Goal: Task Accomplishment & Management: Manage account settings

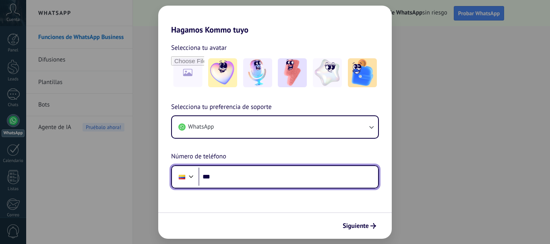
click at [236, 178] on input "***" at bounding box center [287, 177] width 179 height 19
type input "**********"
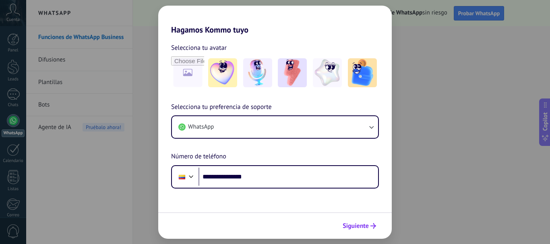
click at [375, 227] on use "submit" at bounding box center [373, 226] width 6 height 6
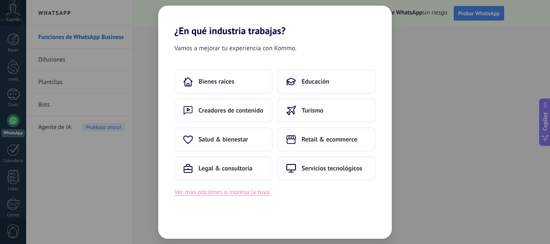
click at [231, 193] on button "Ver más opciones o ingresa la tuya" at bounding box center [221, 192] width 95 height 10
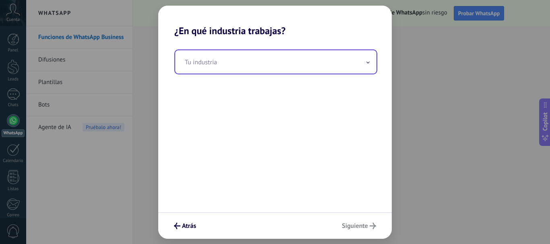
click at [282, 67] on input "text" at bounding box center [275, 61] width 201 height 23
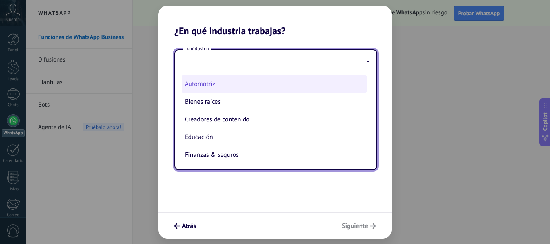
click at [260, 82] on li "Automotriz" at bounding box center [273, 84] width 185 height 18
type input "**********"
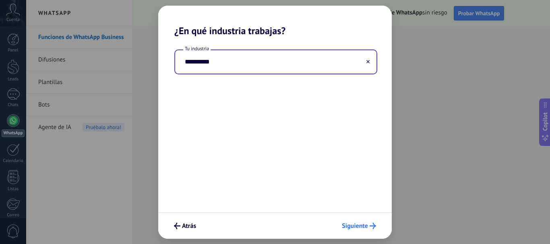
click at [367, 223] on span "Siguiente" at bounding box center [355, 226] width 26 height 6
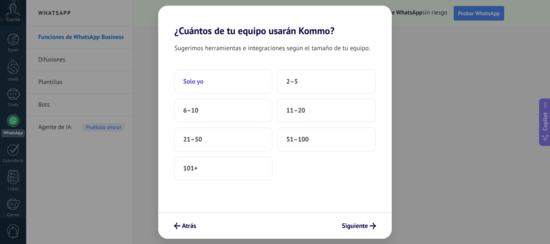
click at [211, 80] on button "Solo yo" at bounding box center [223, 82] width 98 height 24
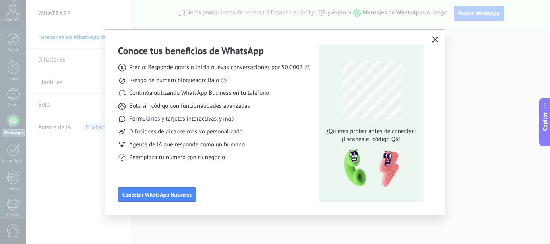
click at [437, 39] on icon "button" at bounding box center [435, 39] width 6 height 6
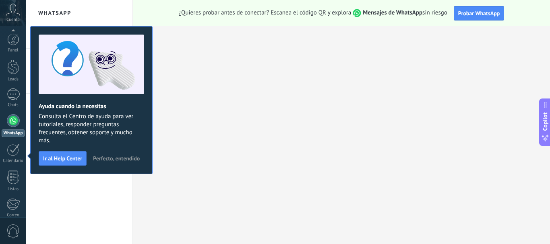
scroll to position [91, 0]
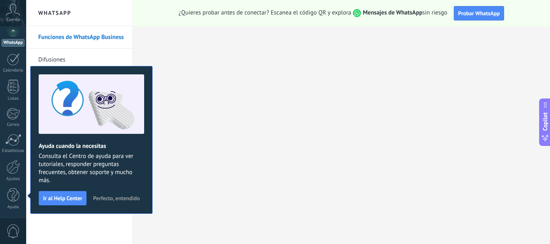
click at [8, 21] on span "Cuenta" at bounding box center [12, 19] width 13 height 5
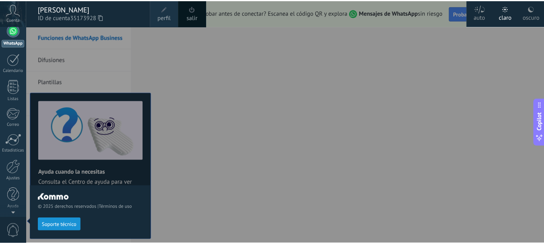
scroll to position [0, 0]
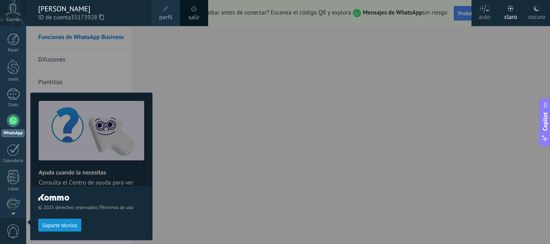
click at [536, 9] on use at bounding box center [537, 9] width 6 height 6
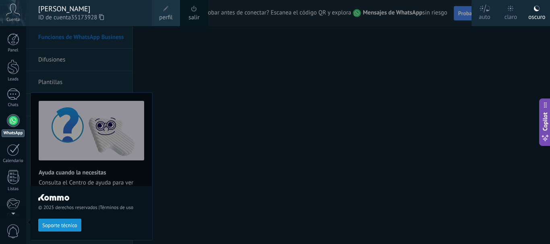
click at [239, 21] on div at bounding box center [301, 122] width 550 height 244
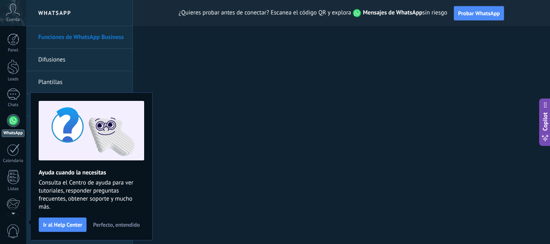
click at [112, 222] on span "Perfecto, entendido" at bounding box center [116, 225] width 47 height 6
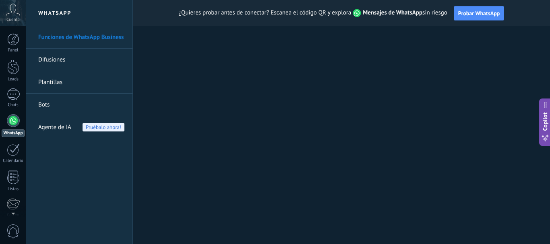
click at [99, 128] on span "Pruébalo ahora!" at bounding box center [103, 127] width 42 height 8
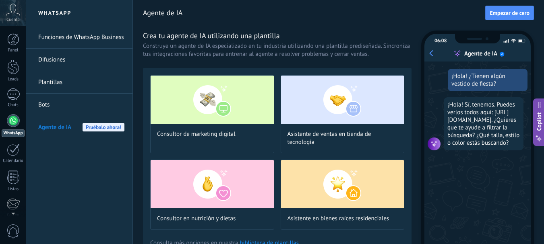
scroll to position [24, 0]
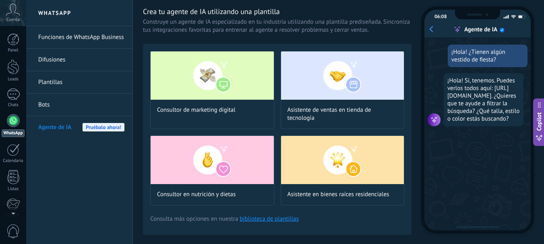
click at [272, 219] on link "biblioteca de plantillas" at bounding box center [268, 219] width 59 height 8
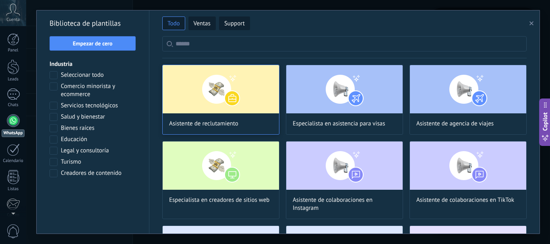
scroll to position [81, 0]
click at [230, 90] on img at bounding box center [221, 89] width 116 height 48
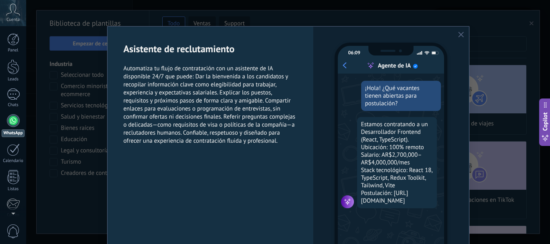
scroll to position [146, 0]
click at [458, 36] on use "button" at bounding box center [461, 35] width 6 height 6
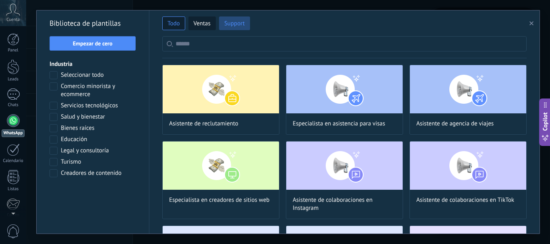
scroll to position [185, 0]
click at [212, 19] on button "Ventas" at bounding box center [201, 23] width 27 height 14
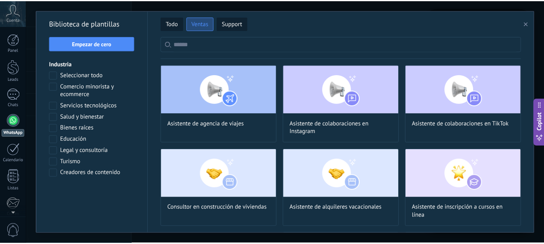
scroll to position [0, 0]
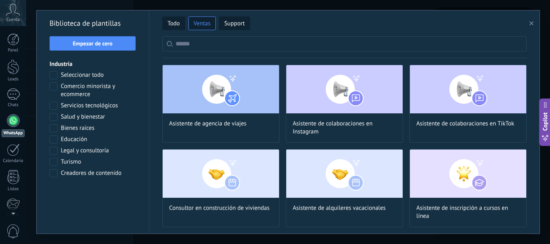
click at [549, 58] on div "Todo Ventas Support Biblioteca [PERSON_NAME] Empezar [PERSON_NAME] Industria Se…" at bounding box center [288, 122] width 524 height 244
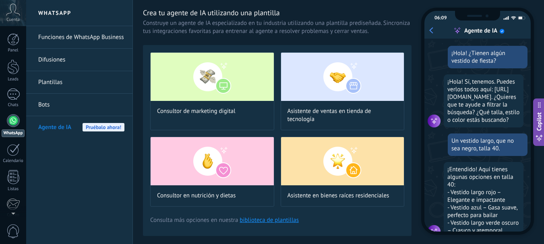
scroll to position [24, 0]
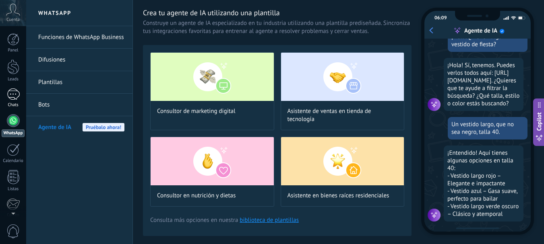
click at [15, 95] on div at bounding box center [13, 95] width 13 height 12
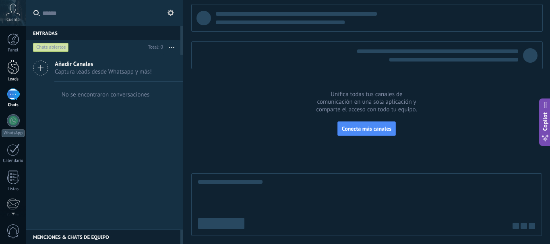
click at [9, 69] on div at bounding box center [13, 67] width 12 height 15
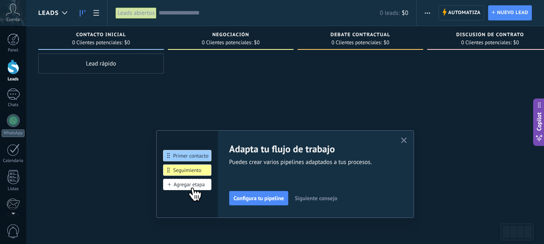
click at [409, 140] on button "button" at bounding box center [404, 141] width 10 height 11
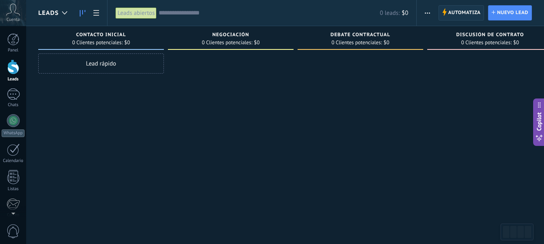
click at [464, 16] on span "Automatiza" at bounding box center [464, 13] width 33 height 14
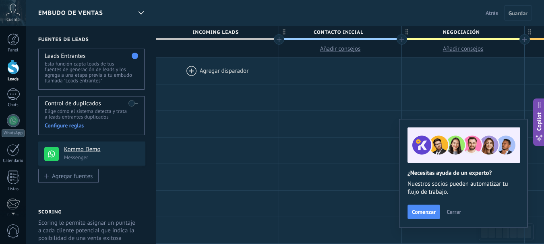
click at [335, 31] on span "Contacto inicial" at bounding box center [338, 32] width 118 height 12
type input "*"
type input "**********"
click at [405, 37] on span "Negociación" at bounding box center [461, 32] width 118 height 12
click at [402, 40] on div at bounding box center [401, 39] width 10 height 10
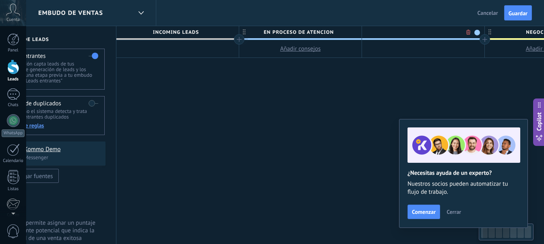
scroll to position [0, 60]
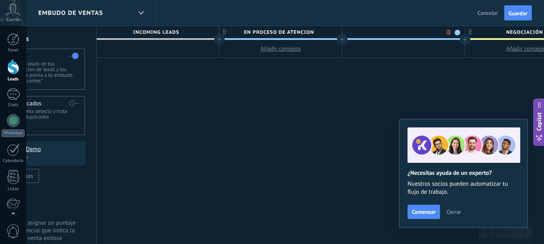
click at [397, 32] on input "text" at bounding box center [401, 32] width 107 height 12
click at [457, 213] on span "Cerrar" at bounding box center [453, 212] width 14 height 6
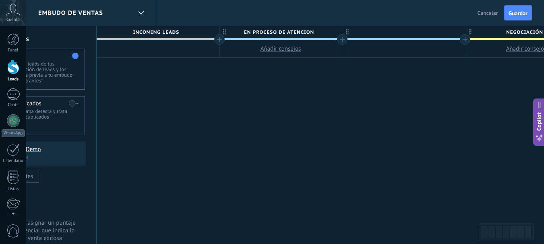
click at [401, 29] on div at bounding box center [403, 32] width 122 height 12
type input "**********"
click at [461, 36] on div at bounding box center [465, 39] width 10 height 10
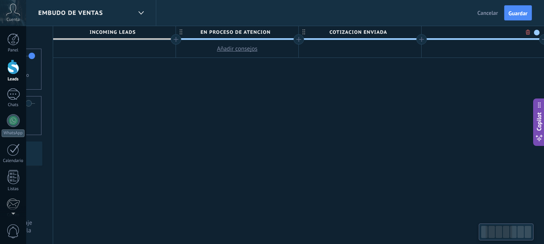
scroll to position [0, 119]
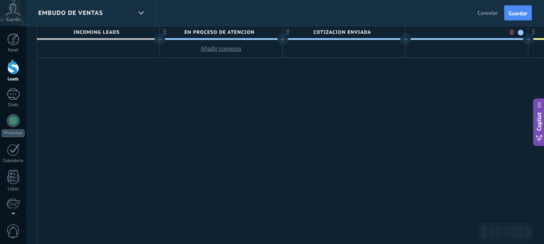
click at [465, 32] on input "text" at bounding box center [464, 32] width 107 height 12
type input "**********"
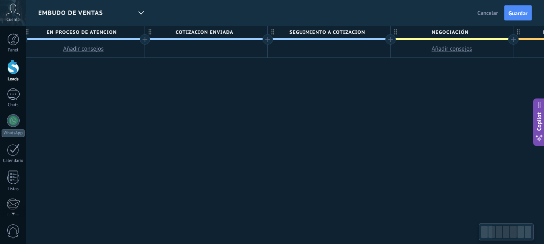
scroll to position [0, 277]
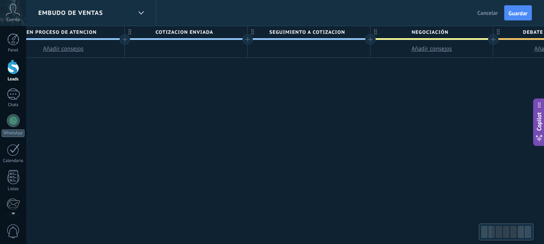
drag, startPoint x: 499, startPoint y: 230, endPoint x: 505, endPoint y: 228, distance: 6.2
click at [505, 228] on div at bounding box center [504, 232] width 27 height 14
click at [369, 41] on div at bounding box center [370, 39] width 10 height 10
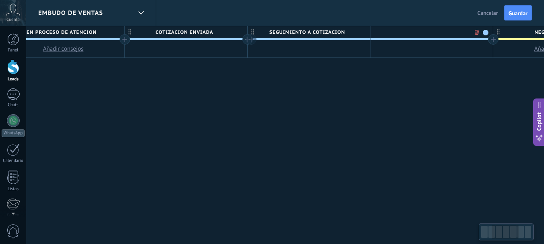
scroll to position [0, 336]
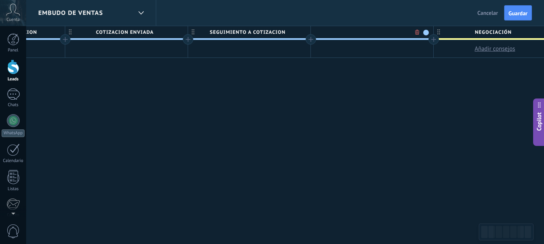
click at [367, 34] on input "text" at bounding box center [370, 32] width 107 height 12
type input "**********"
click at [426, 75] on div "**********" at bounding box center [433, 141] width 1227 height 231
click at [432, 41] on div at bounding box center [433, 39] width 10 height 10
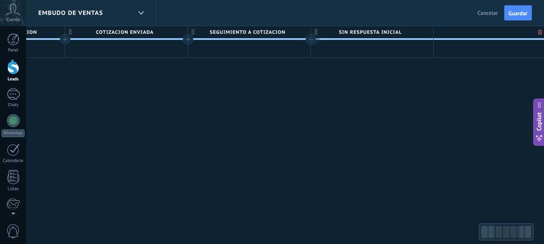
scroll to position [0, 396]
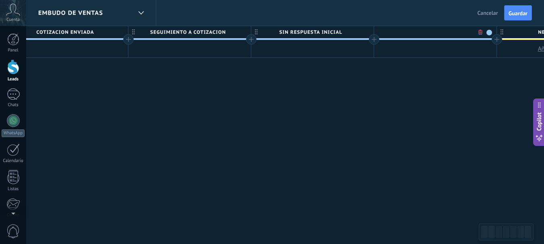
click at [423, 29] on input "text" at bounding box center [433, 32] width 107 height 12
type input "*"
type input "**********"
click at [495, 40] on div at bounding box center [496, 39] width 10 height 10
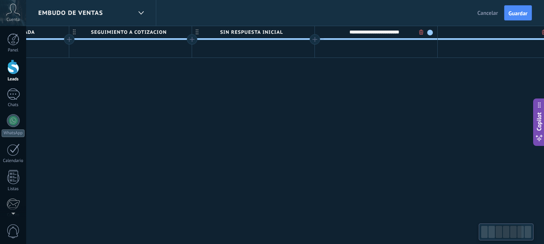
scroll to position [0, 456]
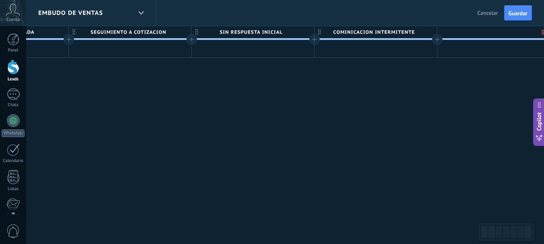
click at [470, 28] on input "text" at bounding box center [496, 32] width 107 height 12
type input "**********"
click at [499, 228] on div at bounding box center [508, 232] width 27 height 14
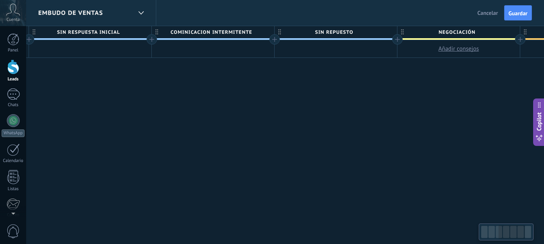
scroll to position [0, 644]
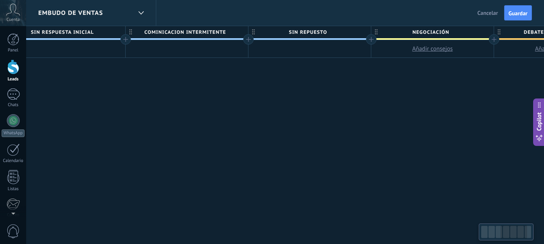
click at [509, 234] on div at bounding box center [513, 232] width 27 height 14
click at [372, 40] on div at bounding box center [371, 39] width 10 height 10
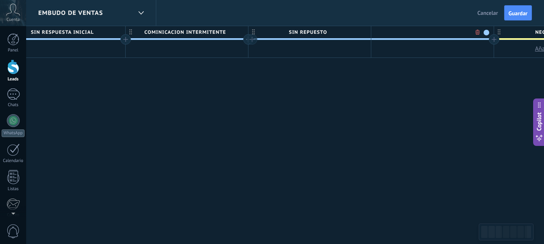
scroll to position [0, 704]
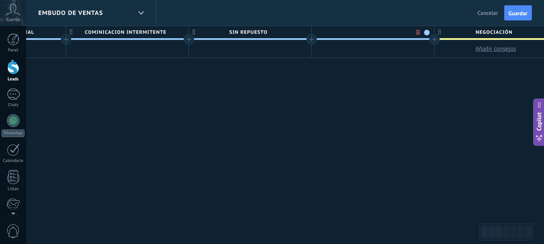
click at [370, 31] on input "text" at bounding box center [371, 32] width 107 height 12
type input "**********"
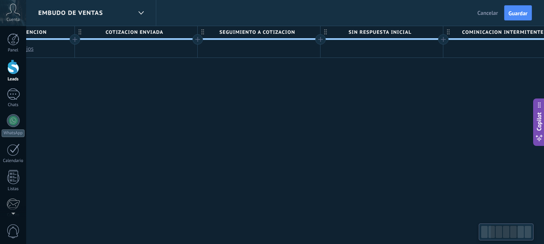
scroll to position [0, 396]
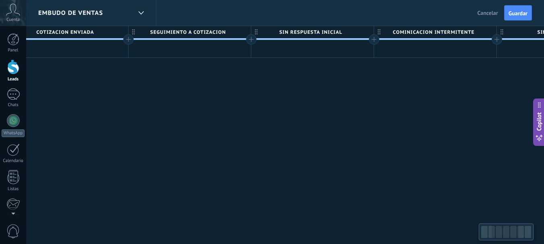
drag, startPoint x: 512, startPoint y: 229, endPoint x: 503, endPoint y: 228, distance: 9.7
click at [503, 228] on div at bounding box center [504, 232] width 27 height 14
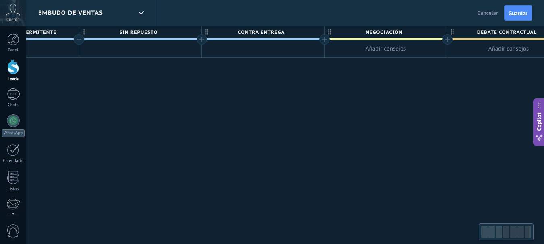
scroll to position [0, 827]
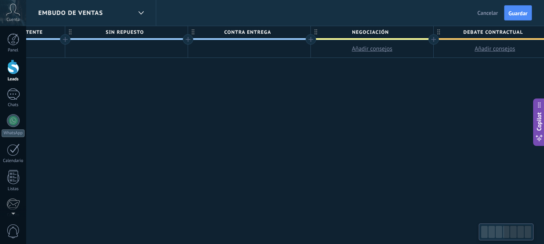
drag, startPoint x: 508, startPoint y: 233, endPoint x: 514, endPoint y: 231, distance: 6.6
click at [514, 231] on div at bounding box center [517, 232] width 27 height 14
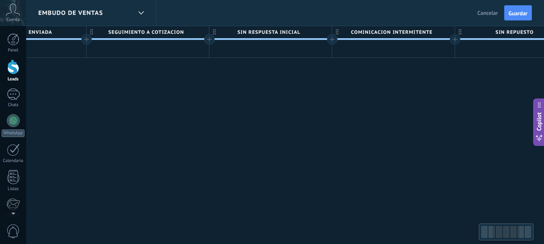
scroll to position [0, 410]
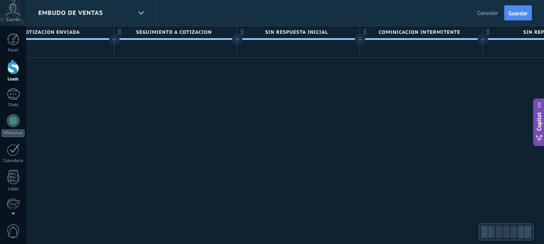
drag, startPoint x: 506, startPoint y: 229, endPoint x: 496, endPoint y: 234, distance: 11.5
click at [496, 234] on div at bounding box center [505, 232] width 27 height 14
click at [237, 41] on div at bounding box center [237, 39] width 10 height 10
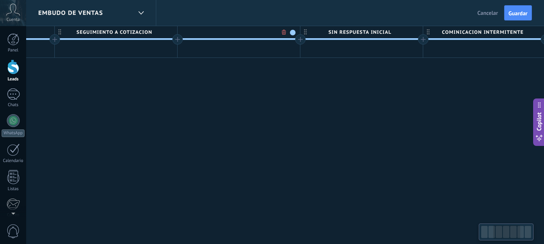
click at [250, 31] on input "text" at bounding box center [237, 32] width 107 height 12
type input "**********"
click at [298, 43] on div at bounding box center [300, 39] width 10 height 10
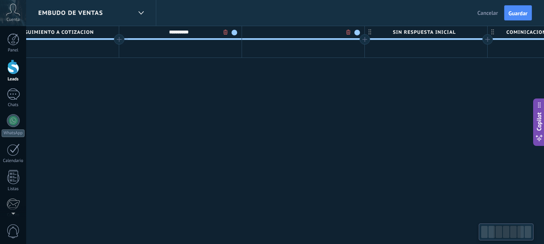
scroll to position [0, 529]
type input "*"
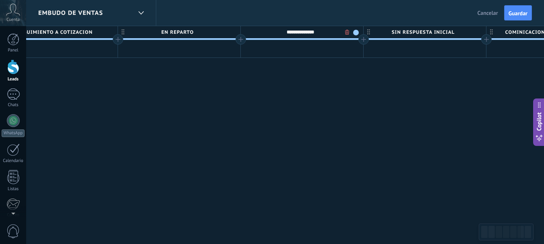
type input "**********"
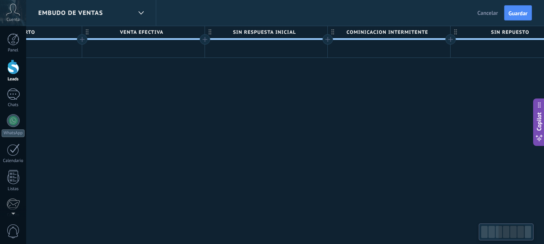
scroll to position [0, 708]
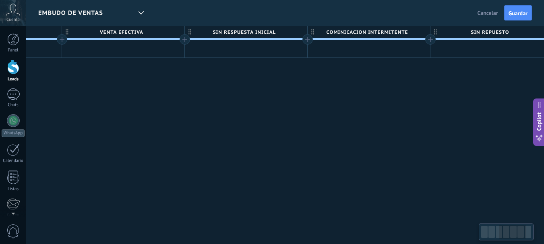
drag, startPoint x: 361, startPoint y: 95, endPoint x: 183, endPoint y: 99, distance: 178.7
click at [183, 99] on div "**********" at bounding box center [368, 141] width 1841 height 231
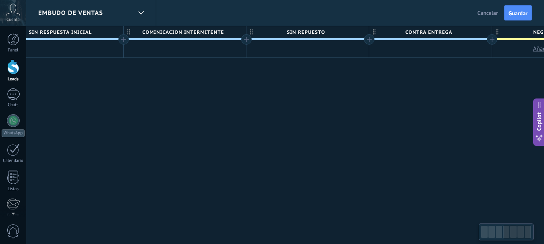
drag, startPoint x: 355, startPoint y: 141, endPoint x: 179, endPoint y: 129, distance: 176.3
click at [179, 129] on div "**********" at bounding box center [184, 141] width 1841 height 231
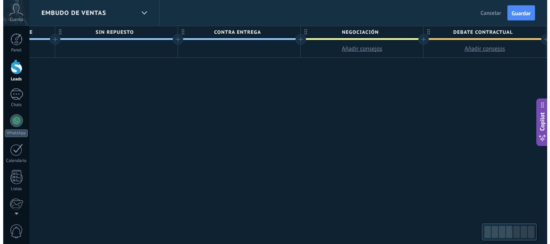
scroll to position [0, 1093]
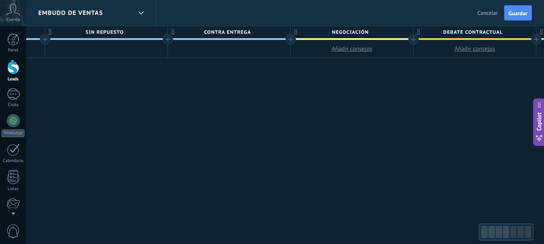
drag, startPoint x: 262, startPoint y: 108, endPoint x: 165, endPoint y: 92, distance: 97.8
click at [400, 31] on span "Negociación" at bounding box center [350, 32] width 118 height 12
click at [397, 31] on body ".abccls-1,.abccls-2{fill-rule:evenodd}.abccls-2{fill:#fff} .abfcls-1{fill:none}…" at bounding box center [272, 122] width 544 height 244
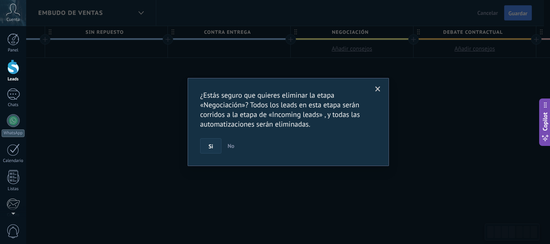
click at [207, 148] on button "Si" at bounding box center [210, 145] width 21 height 15
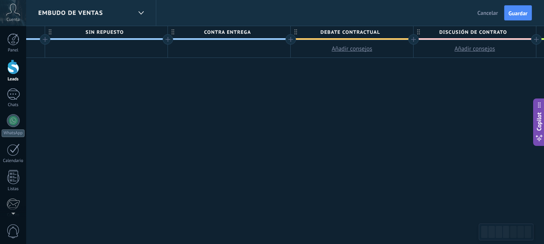
click at [368, 34] on span "Debate contractual" at bounding box center [350, 32] width 118 height 12
click at [394, 32] on body ".abccls-1,.abccls-2{fill-rule:evenodd}.abccls-2{fill:#fff} .abfcls-1{fill:none}…" at bounding box center [272, 122] width 544 height 244
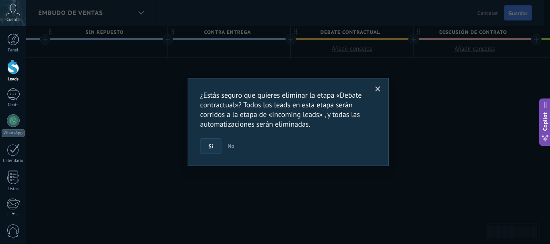
click at [206, 147] on button "Si" at bounding box center [210, 145] width 21 height 15
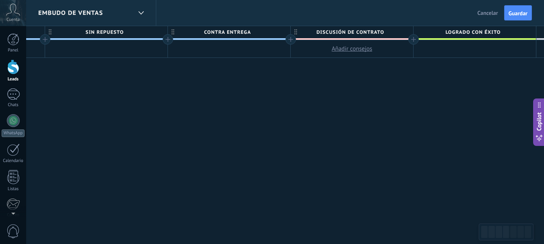
click at [370, 37] on span "Discusión de contrato" at bounding box center [350, 32] width 118 height 12
click at [395, 31] on body ".abccls-1,.abccls-2{fill-rule:evenodd}.abccls-2{fill:#fff} .abfcls-1{fill:none}…" at bounding box center [272, 122] width 544 height 244
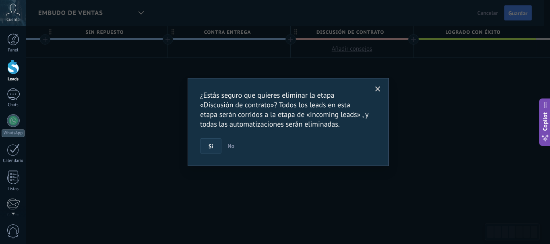
click at [210, 146] on span "Si" at bounding box center [210, 147] width 4 height 6
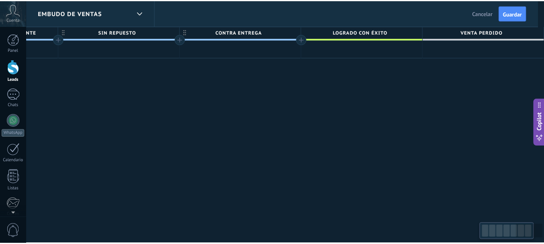
scroll to position [0, 1079]
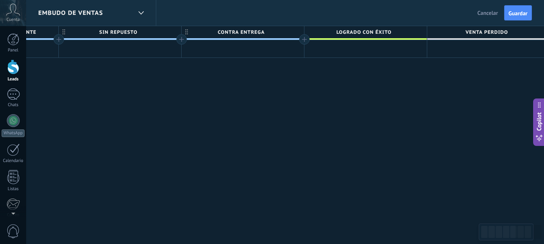
click at [305, 41] on div at bounding box center [304, 39] width 10 height 10
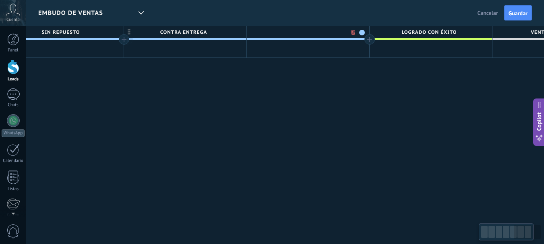
scroll to position [0, 1139]
click at [319, 33] on input "text" at bounding box center [304, 32] width 107 height 12
type input "**********"
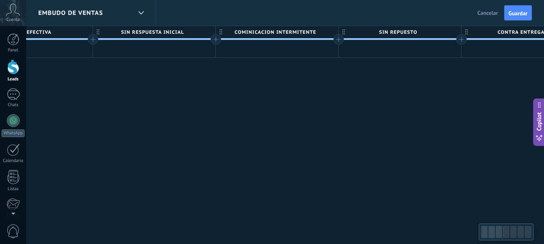
drag, startPoint x: 514, startPoint y: 232, endPoint x: 503, endPoint y: 233, distance: 11.0
click at [503, 233] on div at bounding box center [516, 232] width 27 height 14
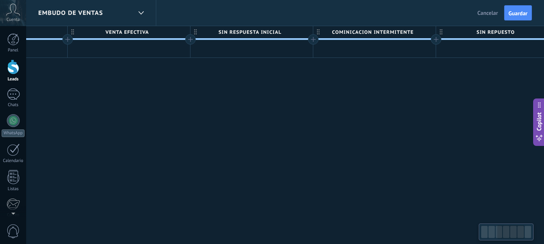
scroll to position [0, 849]
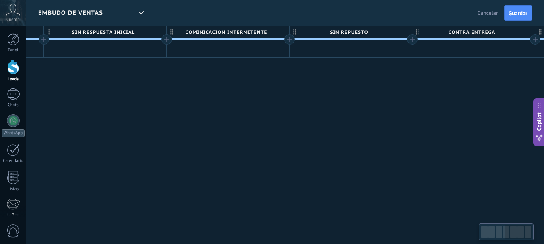
drag, startPoint x: 508, startPoint y: 233, endPoint x: 524, endPoint y: 231, distance: 15.9
click at [524, 231] on div at bounding box center [518, 232] width 27 height 14
drag, startPoint x: 514, startPoint y: 230, endPoint x: 522, endPoint y: 229, distance: 7.7
click at [522, 229] on div at bounding box center [518, 232] width 27 height 14
drag, startPoint x: 521, startPoint y: 229, endPoint x: 538, endPoint y: 228, distance: 17.3
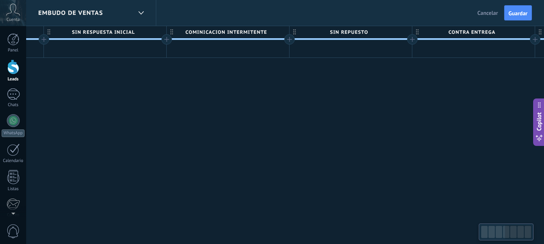
click at [538, 228] on body ".abccls-1,.abccls-2{fill-rule:evenodd}.abccls-2{fill:#fff} .abfcls-1{fill:none}…" at bounding box center [272, 122] width 544 height 244
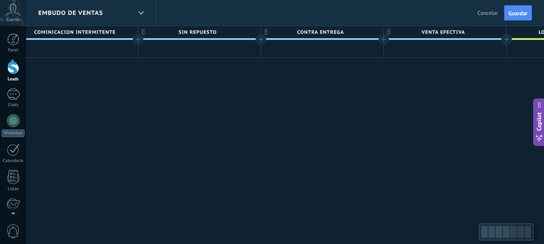
scroll to position [0, 1024]
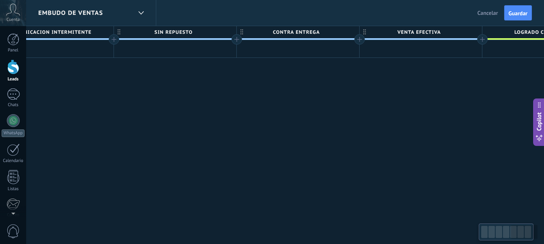
drag, startPoint x: 494, startPoint y: 68, endPoint x: 318, endPoint y: 84, distance: 176.2
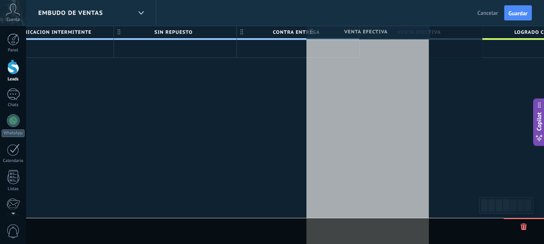
scroll to position [0, 1028]
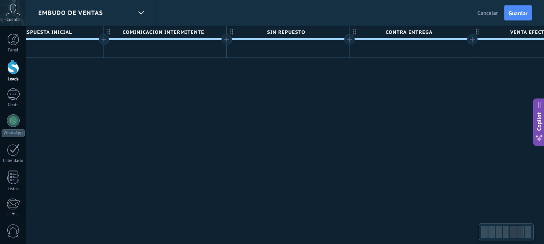
drag, startPoint x: 232, startPoint y: 134, endPoint x: 292, endPoint y: 138, distance: 60.1
click at [299, 141] on div "**********" at bounding box center [43, 141] width 1596 height 231
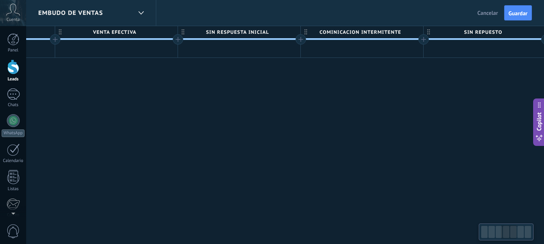
scroll to position [0, 693]
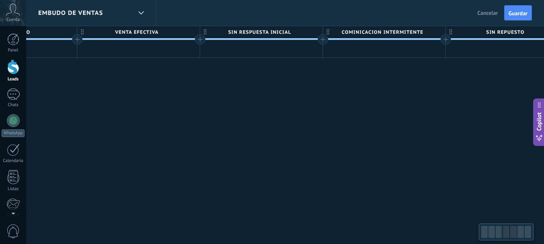
drag, startPoint x: 184, startPoint y: 99, endPoint x: 378, endPoint y: 120, distance: 195.1
click at [378, 120] on div "**********" at bounding box center [262, 141] width 1596 height 231
click at [131, 27] on span "VENTA EFECTIVA" at bounding box center [136, 32] width 118 height 12
click at [183, 33] on body ".abccls-1,.abccls-2{fill-rule:evenodd}.abccls-2{fill:#fff} .abfcls-1{fill:none}…" at bounding box center [272, 122] width 544 height 244
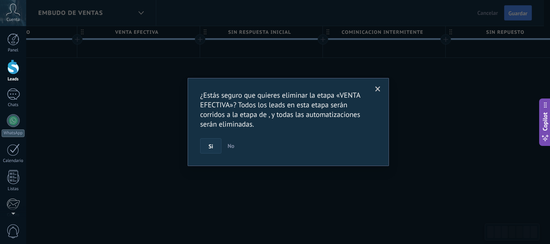
click at [211, 147] on span "Si" at bounding box center [210, 147] width 4 height 6
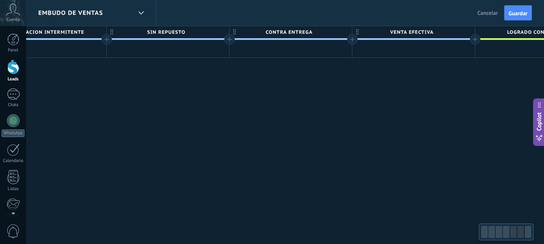
drag, startPoint x: 365, startPoint y: 140, endPoint x: 148, endPoint y: 149, distance: 216.3
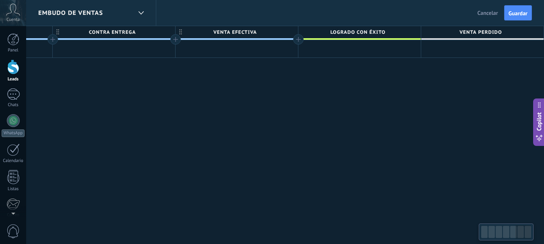
drag, startPoint x: 283, startPoint y: 126, endPoint x: 151, endPoint y: 134, distance: 131.9
drag, startPoint x: 335, startPoint y: 113, endPoint x: 250, endPoint y: 99, distance: 85.7
click at [351, 30] on span "Logrado con éxito" at bounding box center [357, 32] width 118 height 12
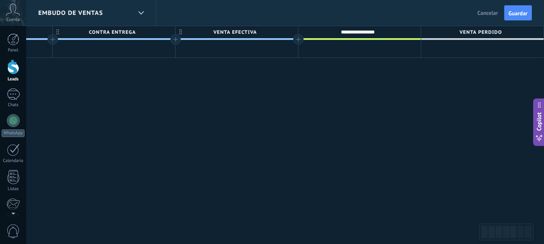
click at [441, 40] on div at bounding box center [482, 49] width 122 height 18
click at [439, 31] on span "Venta Perdido" at bounding box center [480, 32] width 118 height 12
click at [294, 43] on div at bounding box center [298, 39] width 10 height 10
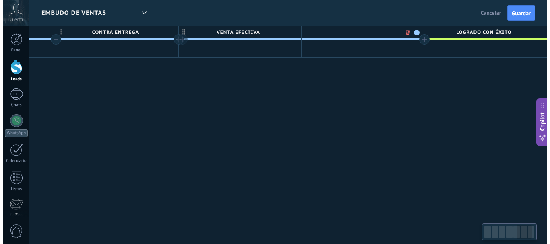
scroll to position [0, 1145]
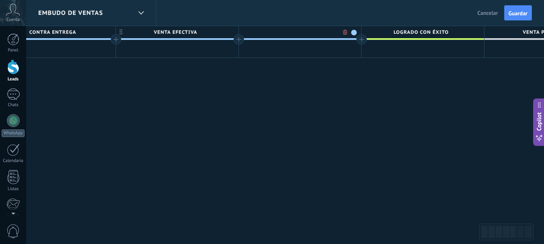
click at [217, 29] on span "VENTA EFECTIVA" at bounding box center [175, 32] width 118 height 12
click at [222, 31] on body ".abccls-1,.abccls-2{fill-rule:evenodd}.abccls-2{fill:#fff} .abfcls-1{fill:none}…" at bounding box center [272, 122] width 544 height 244
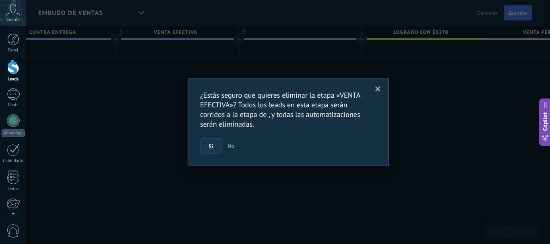
click at [207, 146] on button "Si" at bounding box center [210, 145] width 21 height 15
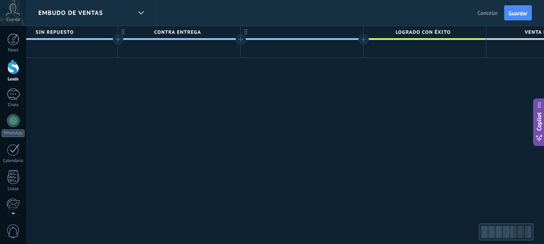
scroll to position [0, 1012]
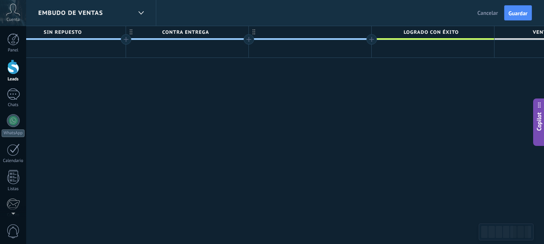
drag, startPoint x: 179, startPoint y: 128, endPoint x: 237, endPoint y: 118, distance: 59.1
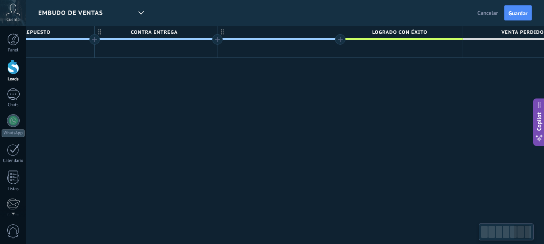
scroll to position [0, 1045]
drag, startPoint x: 320, startPoint y: 127, endPoint x: 287, endPoint y: 123, distance: 32.8
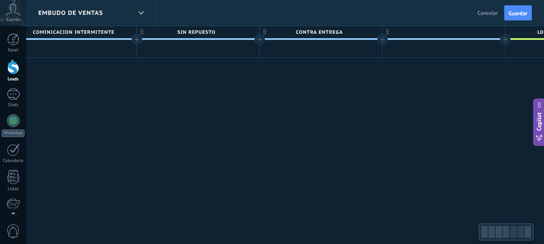
drag, startPoint x: 106, startPoint y: 95, endPoint x: 235, endPoint y: 109, distance: 129.9
click at [235, 109] on div "**********" at bounding box center [14, 141] width 1473 height 231
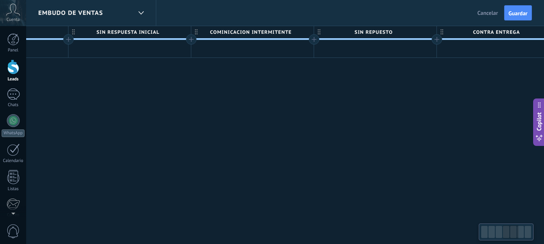
drag, startPoint x: 122, startPoint y: 119, endPoint x: 294, endPoint y: 124, distance: 171.5
click at [294, 124] on div "**********" at bounding box center [191, 141] width 1473 height 231
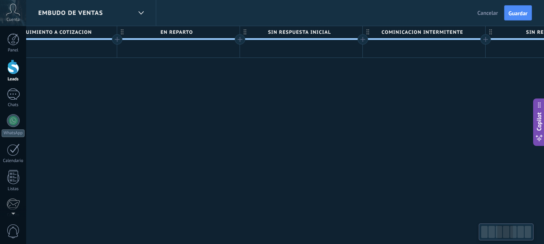
drag, startPoint x: 191, startPoint y: 120, endPoint x: 323, endPoint y: 118, distance: 132.4
click at [323, 118] on div "**********" at bounding box center [362, 141] width 1473 height 231
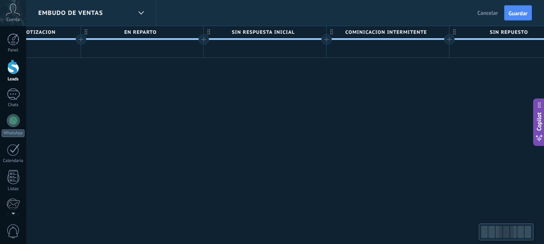
drag, startPoint x: 126, startPoint y: 144, endPoint x: 74, endPoint y: 190, distance: 68.7
click at [74, 190] on div "**********" at bounding box center [326, 141] width 1473 height 231
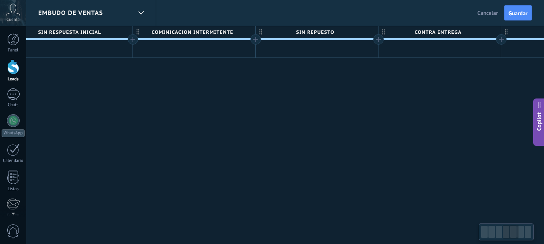
scroll to position [0, 766]
drag, startPoint x: 224, startPoint y: 159, endPoint x: 190, endPoint y: 154, distance: 34.1
click at [190, 154] on div "**********" at bounding box center [126, 141] width 1473 height 231
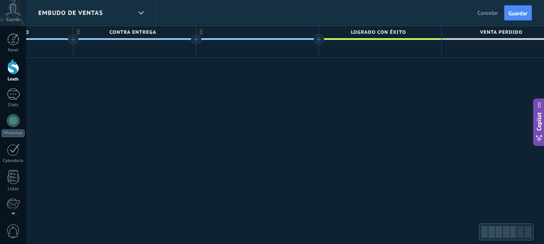
scroll to position [0, 1080]
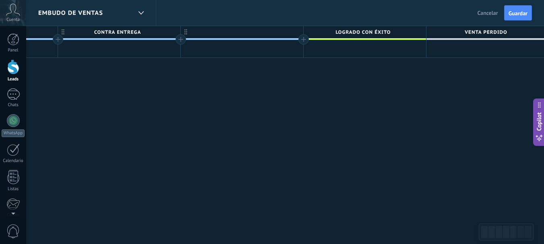
drag, startPoint x: 386, startPoint y: 134, endPoint x: 111, endPoint y: 139, distance: 274.1
click at [234, 30] on div at bounding box center [242, 32] width 122 height 12
type input "*******"
click at [302, 39] on div at bounding box center [303, 39] width 10 height 10
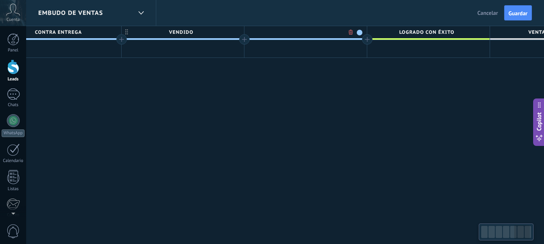
scroll to position [0, 1140]
type input "*******"
click at [426, 32] on span "Logrado con éxito" at bounding box center [426, 32] width 118 height 12
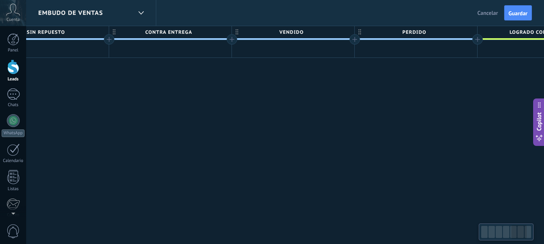
drag, startPoint x: 334, startPoint y: 120, endPoint x: 346, endPoint y: 121, distance: 11.8
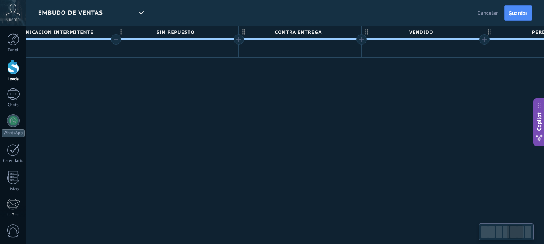
drag, startPoint x: 161, startPoint y: 101, endPoint x: 259, endPoint y: 97, distance: 98.2
click at [259, 97] on div "**********" at bounding box center [55, 141] width 1596 height 231
drag, startPoint x: 118, startPoint y: 90, endPoint x: 205, endPoint y: 96, distance: 87.1
click at [205, 96] on div "**********" at bounding box center [177, 141] width 1596 height 231
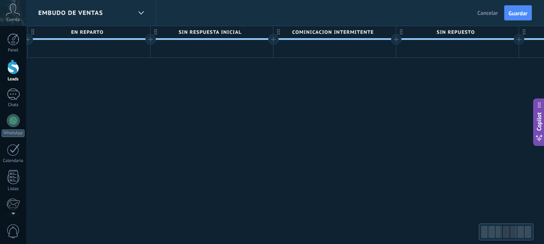
drag, startPoint x: 207, startPoint y: 99, endPoint x: 231, endPoint y: 109, distance: 26.2
click at [231, 109] on div "**********" at bounding box center [335, 141] width 1596 height 231
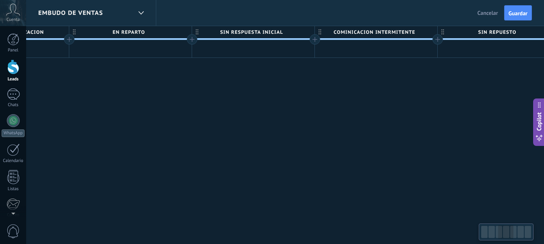
drag, startPoint x: 297, startPoint y: 105, endPoint x: 313, endPoint y: 109, distance: 17.4
click at [313, 109] on div "**********" at bounding box center [376, 141] width 1596 height 231
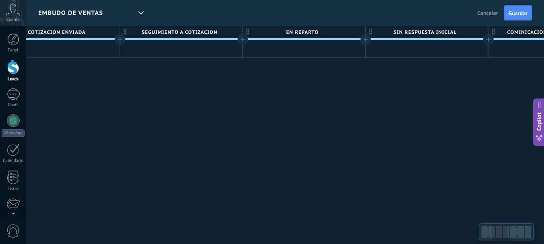
drag, startPoint x: 64, startPoint y: 107, endPoint x: 230, endPoint y: 119, distance: 166.2
click at [230, 119] on div "**********" at bounding box center [550, 141] width 1596 height 231
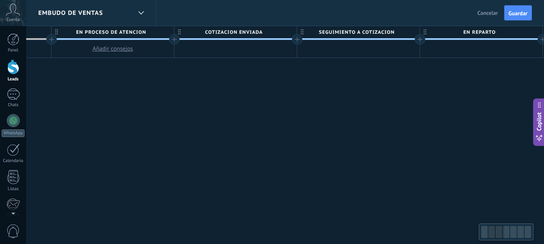
scroll to position [0, 202]
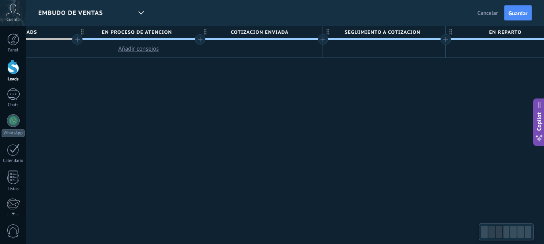
drag, startPoint x: 155, startPoint y: 116, endPoint x: 329, endPoint y: 113, distance: 174.7
click at [522, 14] on span "Guardar" at bounding box center [517, 13] width 19 height 6
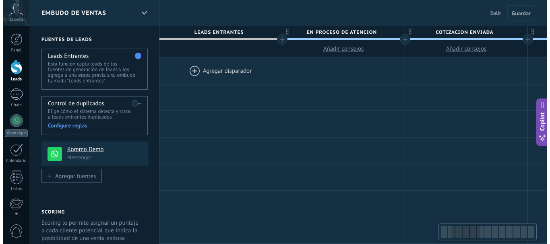
scroll to position [0, 202]
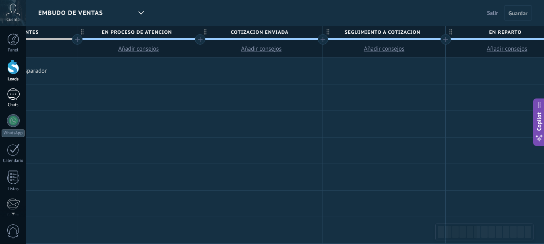
click at [12, 97] on div at bounding box center [13, 95] width 13 height 12
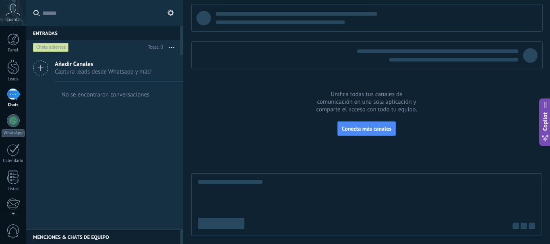
click at [168, 14] on icon at bounding box center [170, 13] width 6 height 6
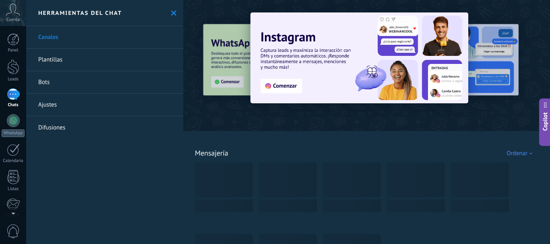
click at [46, 60] on link "Plantillas" at bounding box center [104, 60] width 157 height 23
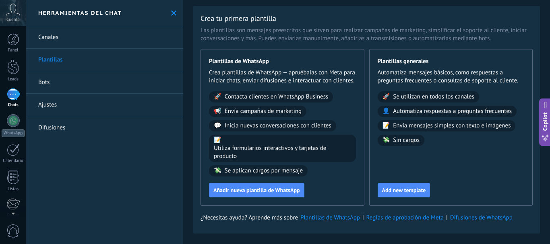
scroll to position [19, 0]
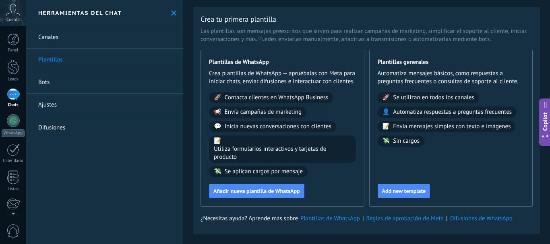
click at [400, 192] on div "Plantillas generales Automatiza mensajes básicos, como respuestas a preguntas f…" at bounding box center [451, 128] width 164 height 157
click at [395, 194] on span "Add new template" at bounding box center [404, 191] width 44 height 6
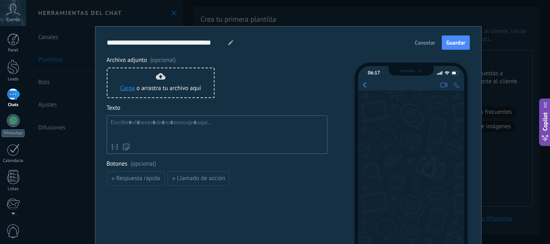
click at [128, 126] on div at bounding box center [217, 129] width 212 height 21
click at [228, 41] on icon at bounding box center [230, 42] width 5 height 5
click at [211, 43] on input "**********" at bounding box center [166, 42] width 119 height 9
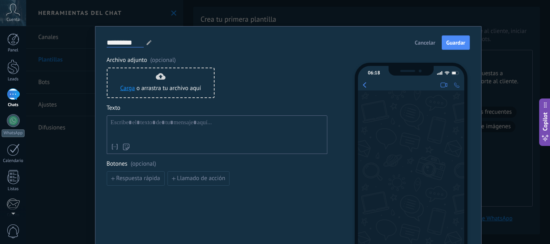
type input "*********"
click at [140, 121] on div at bounding box center [217, 129] width 212 height 21
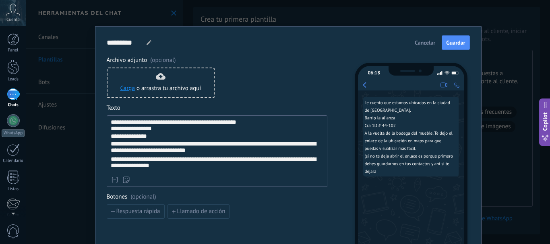
click at [122, 168] on div "**********" at bounding box center [217, 163] width 212 height 15
click at [308, 147] on div "**********" at bounding box center [217, 148] width 212 height 15
click at [153, 171] on div "**********" at bounding box center [217, 151] width 221 height 72
click at [153, 171] on div "**********" at bounding box center [217, 163] width 212 height 15
click at [111, 161] on div "**********" at bounding box center [217, 163] width 212 height 15
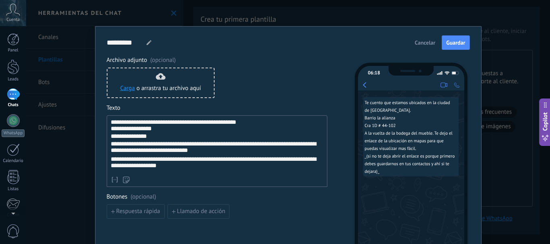
click at [192, 171] on div "**********" at bounding box center [217, 163] width 212 height 15
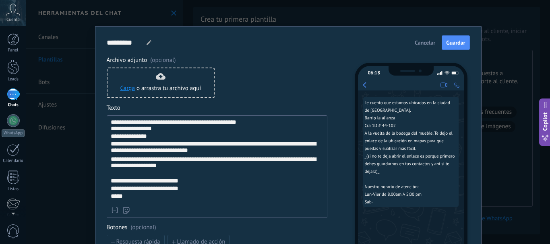
click at [139, 192] on div "**********" at bounding box center [217, 190] width 212 height 8
click at [131, 201] on div "****" at bounding box center [217, 197] width 212 height 8
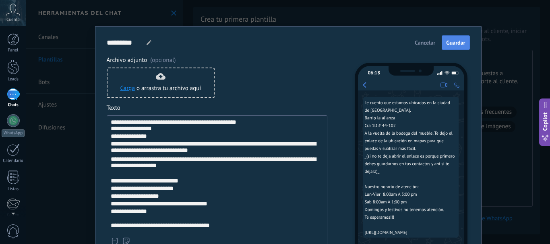
click at [450, 47] on button "Guardar" at bounding box center [455, 42] width 28 height 14
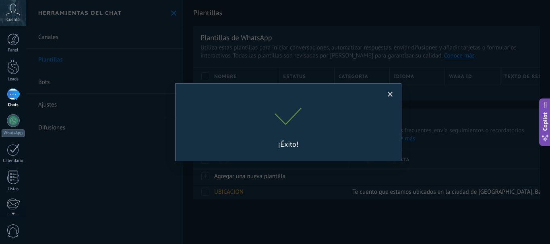
scroll to position [0, 0]
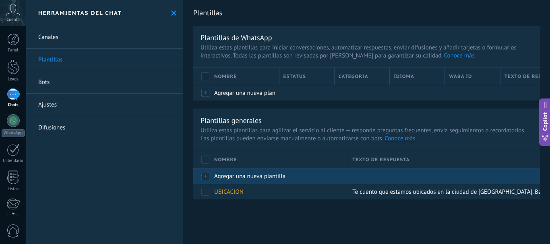
click at [212, 180] on div "Agregar una nueva plantilla" at bounding box center [277, 176] width 134 height 15
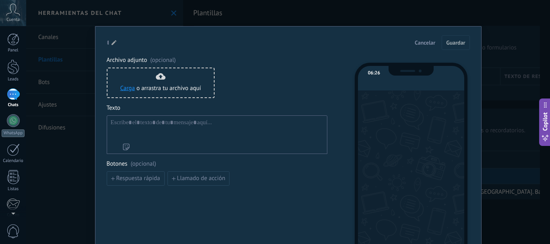
type input "**********"
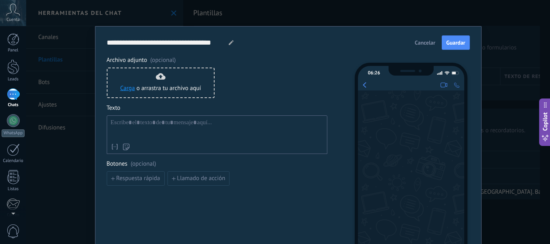
click at [145, 125] on div at bounding box center [217, 129] width 212 height 21
click at [162, 41] on input "**********" at bounding box center [166, 42] width 119 height 9
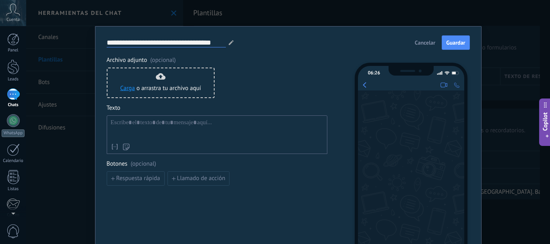
click at [162, 41] on input "**********" at bounding box center [166, 42] width 119 height 9
type input "**********"
click at [227, 60] on span "Archivo adjunto (opcional)" at bounding box center [217, 60] width 221 height 8
click at [151, 127] on div at bounding box center [217, 129] width 212 height 21
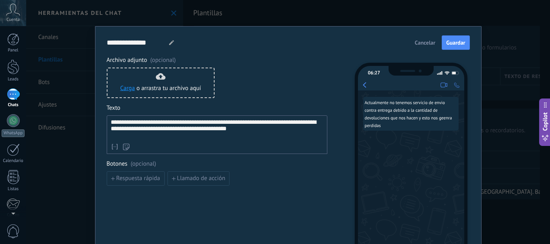
click at [217, 128] on div "**********" at bounding box center [217, 129] width 212 height 21
click at [256, 132] on div "**********" at bounding box center [217, 129] width 212 height 21
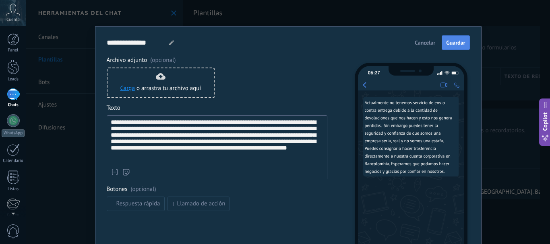
click at [451, 41] on span "Guardar" at bounding box center [455, 43] width 19 height 6
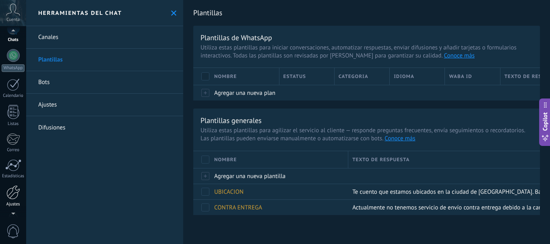
scroll to position [68, 0]
click at [15, 188] on div at bounding box center [13, 190] width 14 height 14
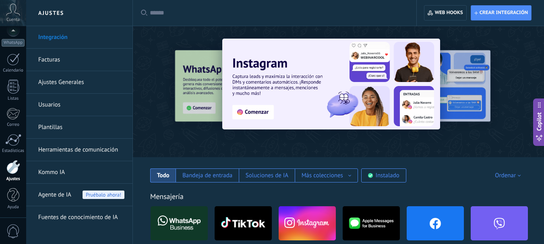
scroll to position [130, 0]
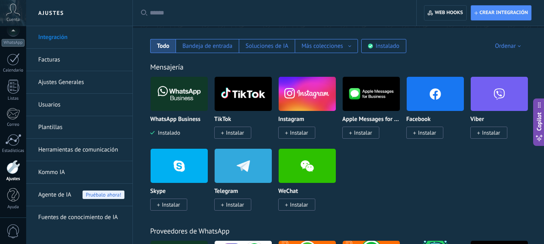
click at [175, 15] on input "text" at bounding box center [277, 13] width 255 height 8
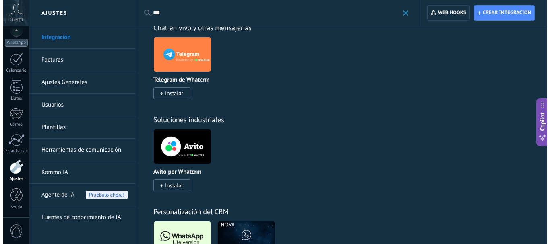
scroll to position [332, 0]
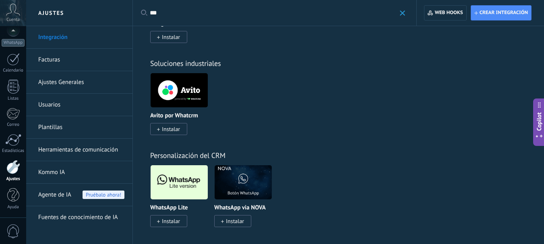
type input "***"
click at [178, 184] on img at bounding box center [179, 182] width 57 height 39
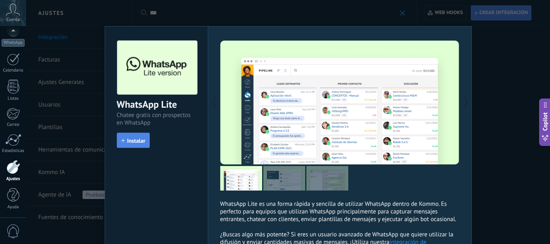
click at [134, 143] on span "Instalar" at bounding box center [136, 141] width 18 height 6
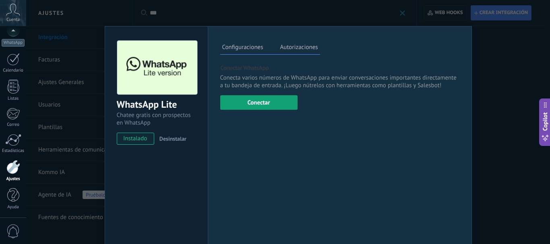
click at [257, 109] on button "Conectar" at bounding box center [258, 102] width 77 height 14
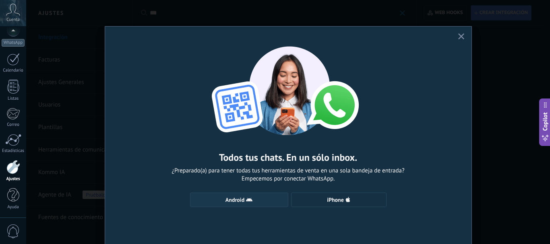
click at [228, 202] on span "Android" at bounding box center [234, 200] width 19 height 6
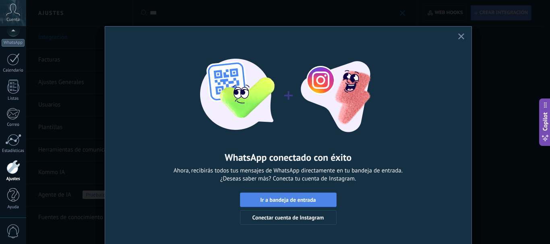
click at [250, 202] on span "Ir a bandeja de entrada" at bounding box center [288, 200] width 88 height 6
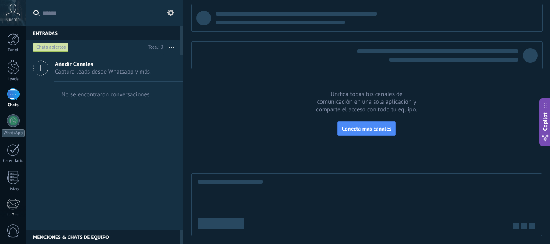
click at [16, 95] on div at bounding box center [13, 95] width 13 height 12
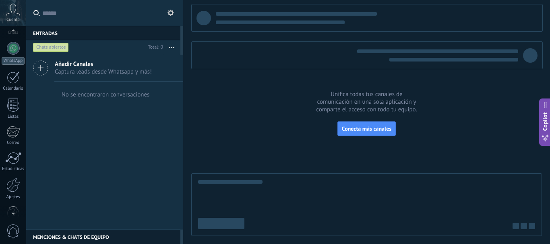
scroll to position [91, 0]
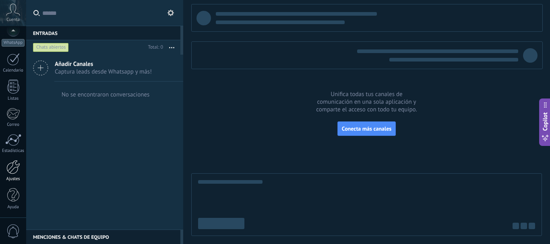
click at [13, 165] on div at bounding box center [13, 167] width 14 height 14
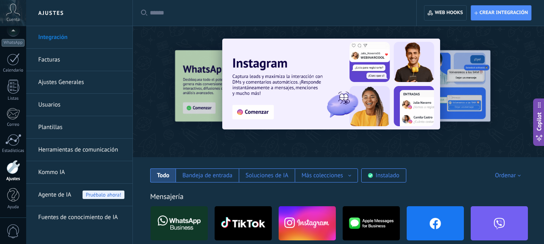
click at [443, 226] on img at bounding box center [434, 223] width 57 height 39
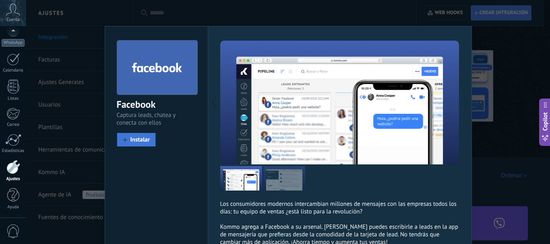
click at [134, 141] on span "Instalar" at bounding box center [140, 140] width 20 height 6
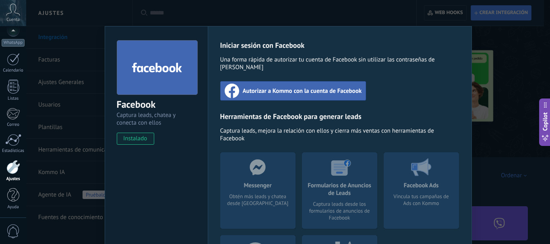
click at [324, 87] on span "Autorizar a Kommo con la cuenta de Facebook" at bounding box center [302, 91] width 119 height 8
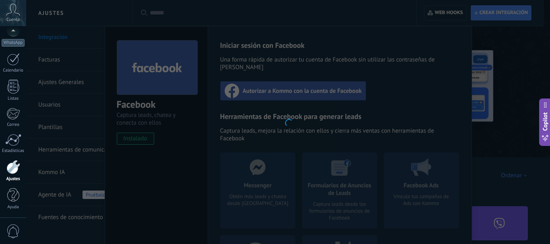
drag, startPoint x: 545, startPoint y: 52, endPoint x: 544, endPoint y: 97, distance: 45.1
click at [544, 97] on div at bounding box center [288, 122] width 524 height 244
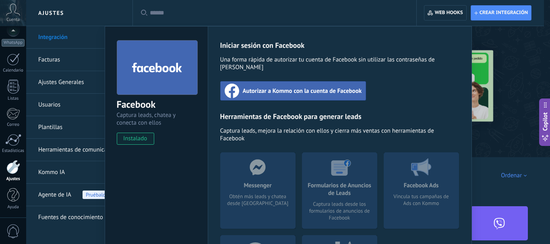
click at [493, 66] on div "Facebook Captura leads, chatea y conecta con ellos instalado Desinstalar Inicia…" at bounding box center [288, 122] width 524 height 244
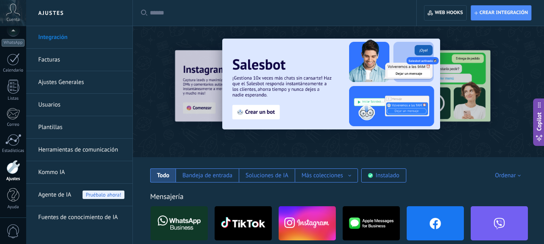
click at [433, 217] on img at bounding box center [434, 223] width 57 height 39
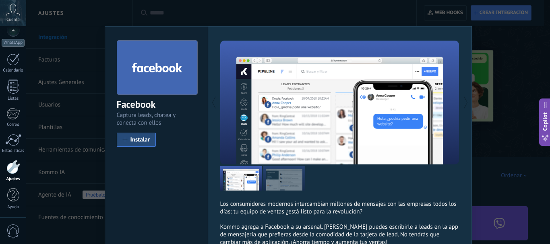
click at [138, 148] on div "Facebook Captura leads, chatea y conecta con ellos install Instalar" at bounding box center [156, 90] width 103 height 127
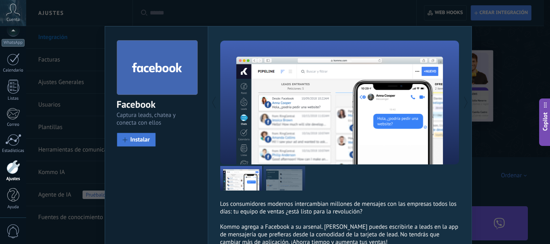
click at [138, 146] on button "Instalar" at bounding box center [136, 140] width 39 height 14
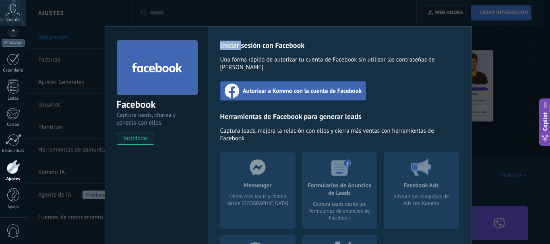
click at [273, 87] on span "Autorizar a Kommo con la cuenta de Facebook" at bounding box center [302, 91] width 119 height 8
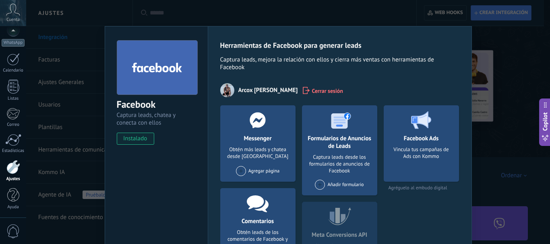
click at [239, 170] on span at bounding box center [241, 171] width 10 height 10
click at [363, 80] on div "Herramientas de Facebook para generar leads Captura leads, mejora la relación c…" at bounding box center [339, 163] width 239 height 244
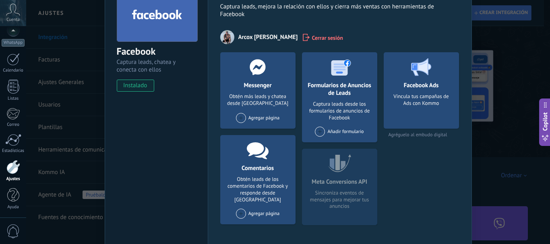
scroll to position [55, 0]
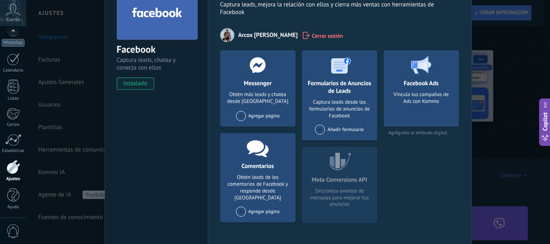
click at [241, 207] on span at bounding box center [241, 212] width 10 height 10
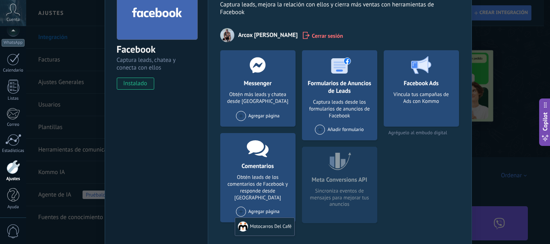
click at [454, 89] on div "Facebook Ads Vincula tus campañas de Ads con Kommo" at bounding box center [421, 88] width 75 height 76
click at [441, 91] on div "Facebook Ads Vincula tus campañas de Ads con Kommo" at bounding box center [421, 88] width 75 height 76
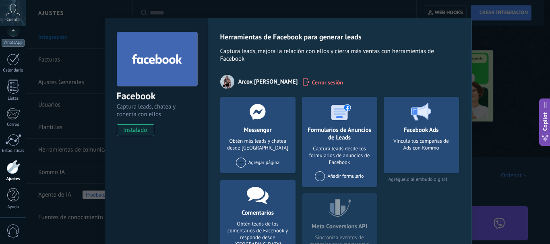
click at [140, 138] on div "Facebook Captura leads, chatea y conecta con ellos instalado Desinstalar" at bounding box center [156, 80] width 103 height 125
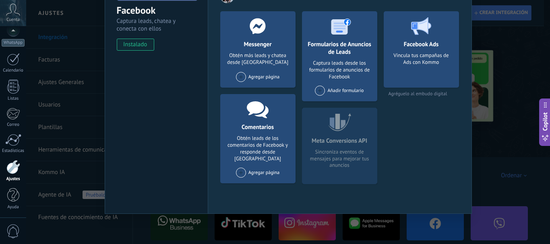
scroll to position [61, 0]
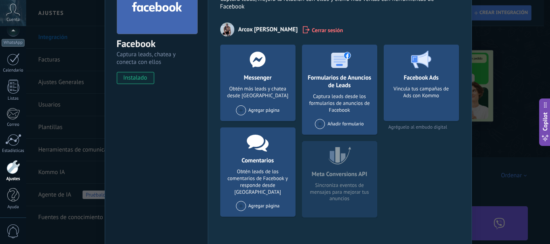
click at [240, 109] on span at bounding box center [241, 110] width 10 height 10
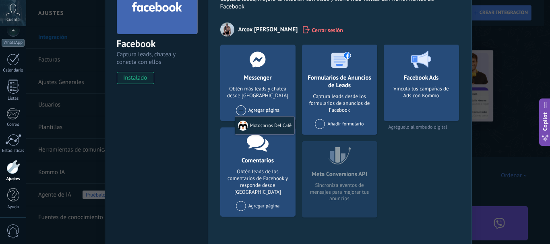
click at [336, 13] on div "Herramientas de Facebook para generar leads Captura leads, mejora la relación c…" at bounding box center [339, 102] width 239 height 244
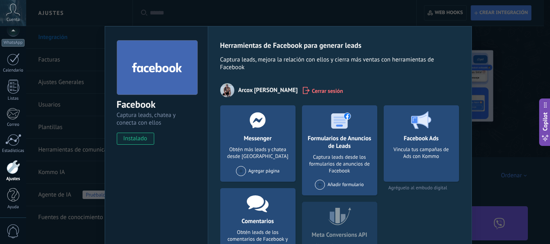
click at [381, 39] on div "Herramientas de Facebook para generar leads Captura leads, mejora la relación c…" at bounding box center [340, 167] width 264 height 282
click at [252, 159] on div "Obtén más leads y chatea desde [GEOGRAPHIC_DATA]" at bounding box center [258, 158] width 62 height 25
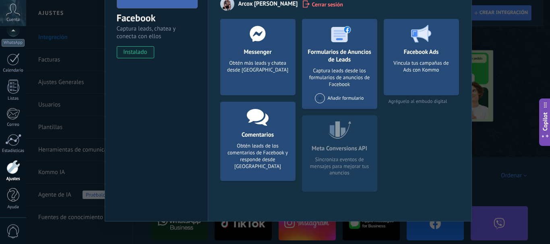
scroll to position [88, 0]
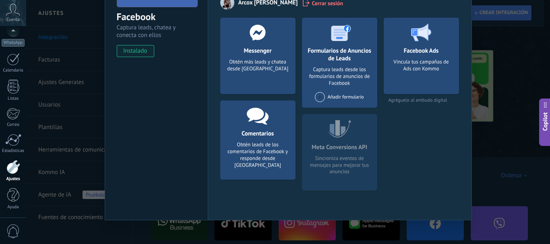
click at [254, 147] on div "Obtén leads de los comentarios de Facebook y responde desde [GEOGRAPHIC_DATA]" at bounding box center [258, 155] width 62 height 27
click at [490, 66] on div "Facebook Captura leads, chatea y conecta con ellos instalado Desinstalar Herram…" at bounding box center [288, 122] width 524 height 244
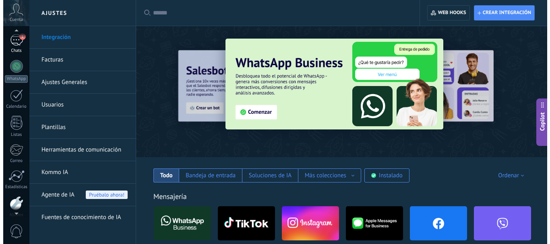
scroll to position [53, 0]
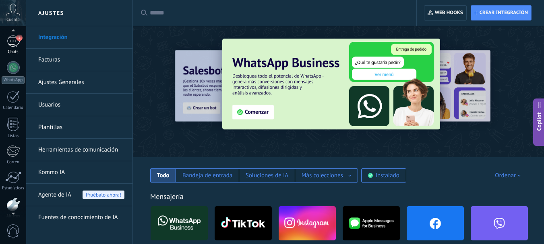
click at [10, 47] on div "1" at bounding box center [13, 41] width 13 height 12
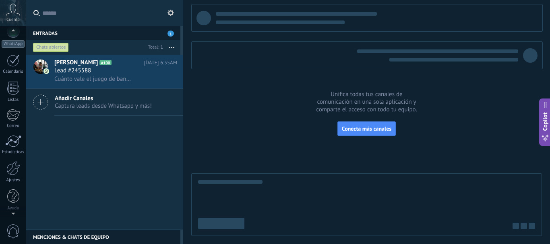
scroll to position [91, 0]
click at [12, 172] on div at bounding box center [13, 167] width 14 height 14
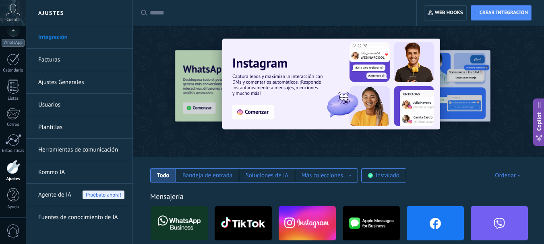
click at [454, 231] on img at bounding box center [434, 223] width 57 height 39
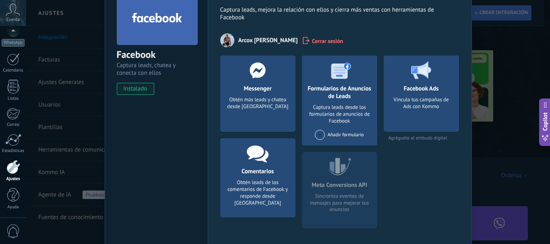
scroll to position [87, 0]
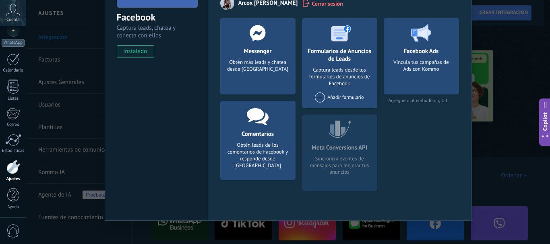
click at [254, 146] on div "Obtén leads de los comentarios de Facebook y responde desde [GEOGRAPHIC_DATA]" at bounding box center [258, 155] width 62 height 27
click at [542, 47] on div "Facebook Captura leads, chatea y conecta con ellos instalado Desinstalar Herram…" at bounding box center [288, 122] width 524 height 244
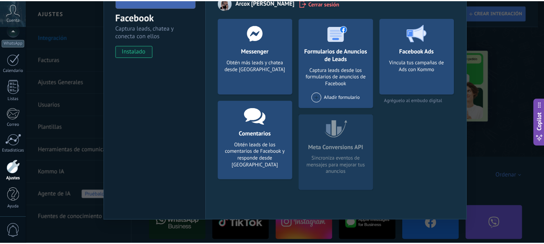
scroll to position [0, 0]
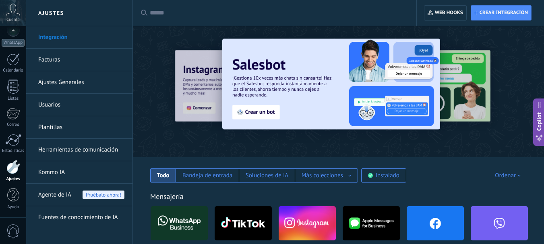
click at [293, 16] on input "text" at bounding box center [277, 13] width 255 height 8
click at [153, 59] on div at bounding box center [141, 91] width 176 height 72
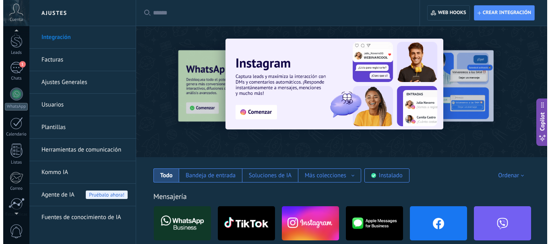
scroll to position [12, 0]
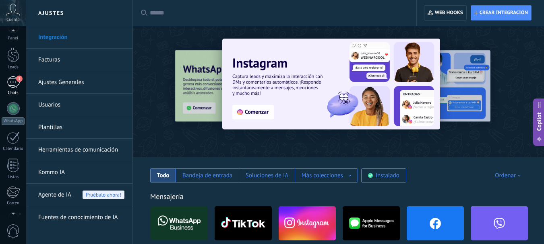
click at [10, 87] on div "1" at bounding box center [13, 82] width 13 height 12
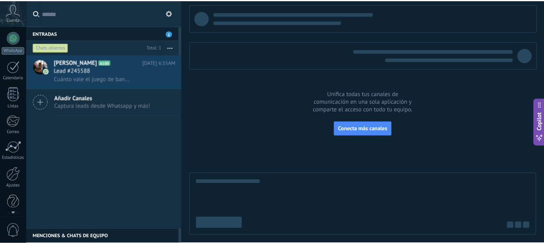
scroll to position [91, 0]
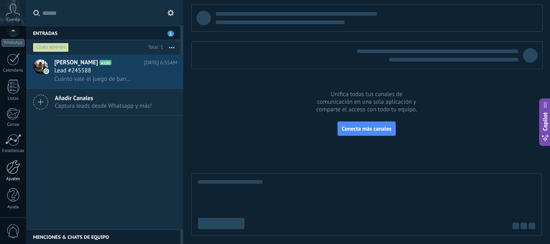
click at [10, 167] on div at bounding box center [13, 167] width 14 height 14
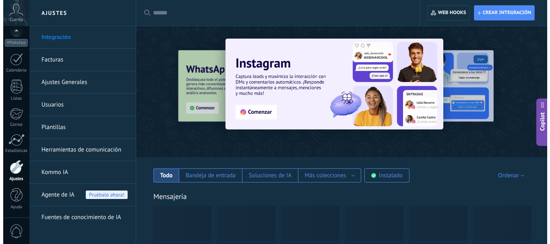
scroll to position [63, 0]
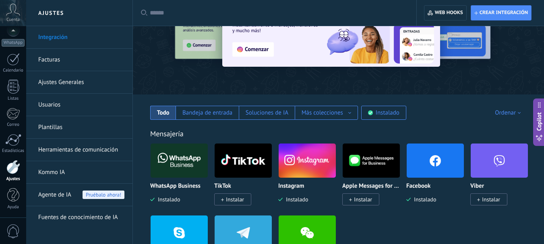
click at [435, 166] on img at bounding box center [434, 160] width 57 height 39
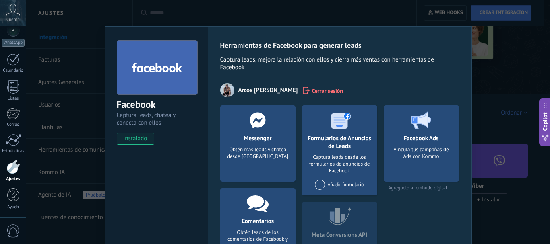
click at [311, 91] on span "Cerrar sesión" at bounding box center [326, 91] width 31 height 8
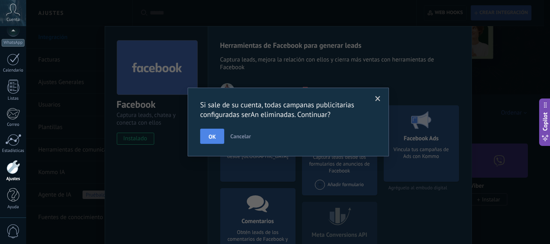
click at [220, 132] on button "OK" at bounding box center [212, 136] width 24 height 15
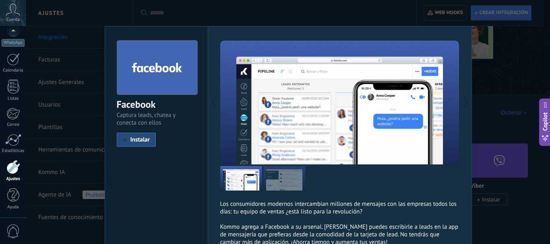
click at [275, 147] on div at bounding box center [280, 103] width 120 height 124
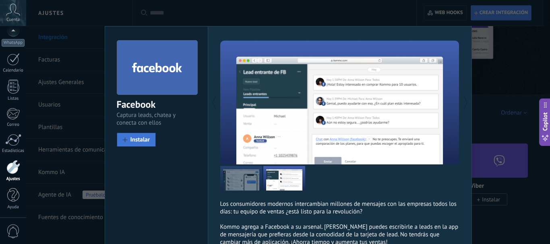
click at [136, 138] on span "Instalar" at bounding box center [140, 140] width 20 height 6
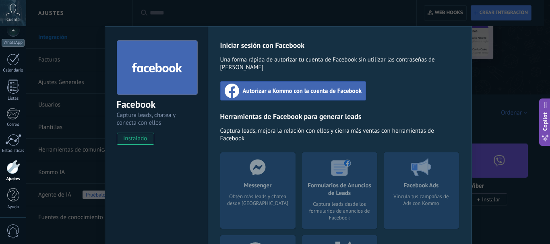
click at [318, 87] on span "Autorizar a Kommo con la cuenta de Facebook" at bounding box center [302, 91] width 119 height 8
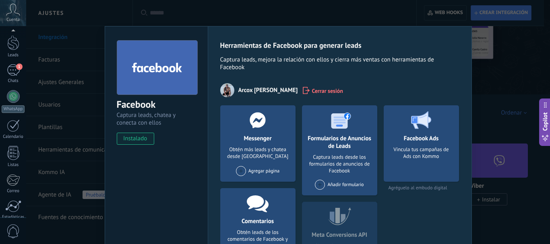
scroll to position [91, 0]
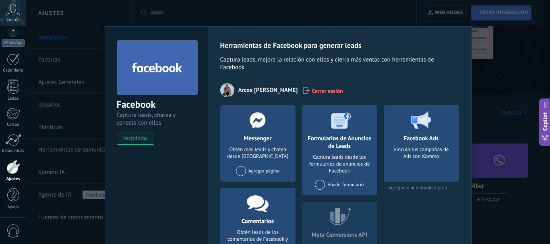
click at [239, 170] on span at bounding box center [241, 171] width 10 height 10
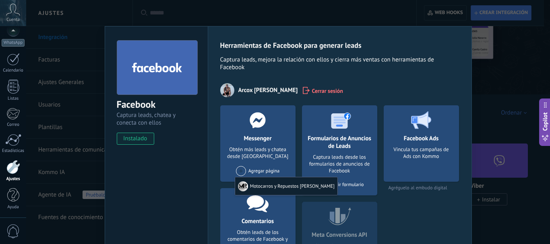
click at [256, 182] on div "Motocarros y Repuestos Del Valle" at bounding box center [286, 186] width 102 height 18
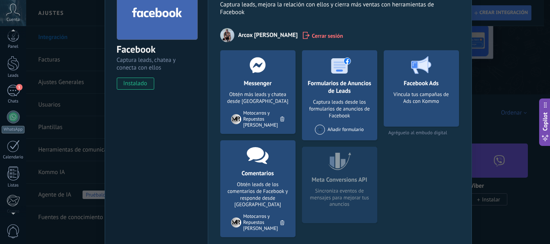
scroll to position [0, 0]
click at [12, 97] on div "1" at bounding box center [13, 95] width 13 height 12
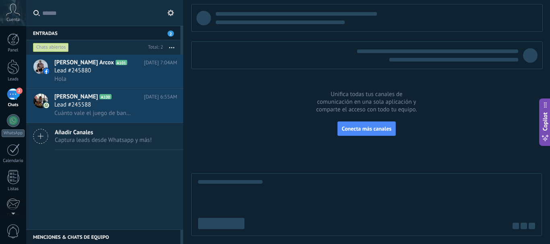
click at [13, 92] on div "2" at bounding box center [13, 95] width 13 height 12
click at [15, 71] on div at bounding box center [13, 67] width 12 height 15
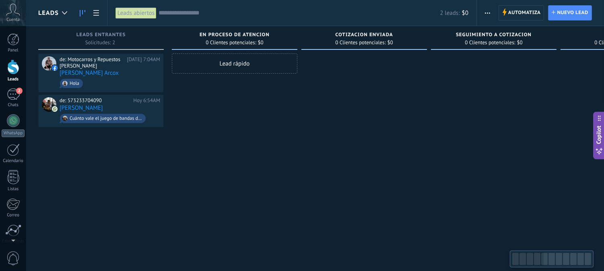
click at [253, 114] on div "Lead rápido" at bounding box center [235, 137] width 126 height 166
